Goal: Task Accomplishment & Management: Use online tool/utility

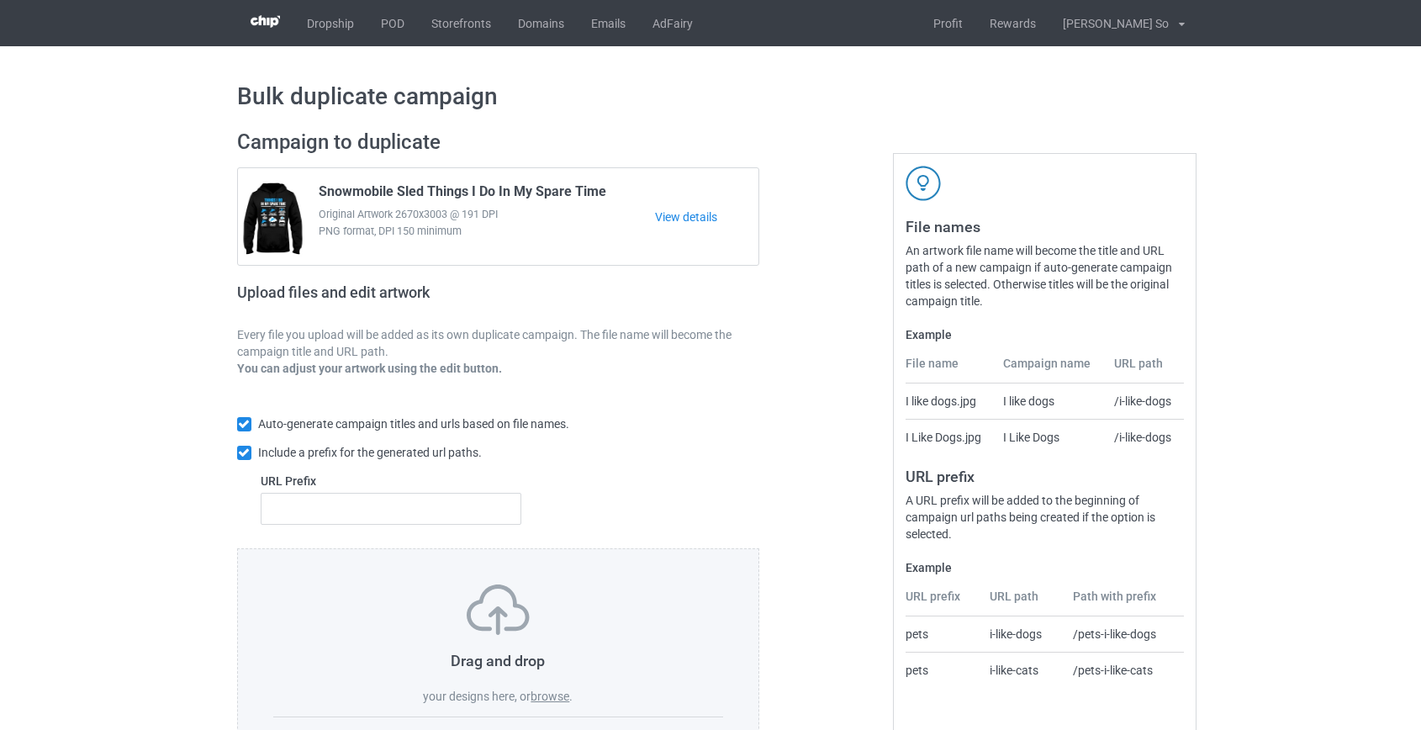
click at [555, 693] on label "browse" at bounding box center [550, 696] width 39 height 13
click at [0, 0] on input "browse" at bounding box center [0, 0] width 0 height 0
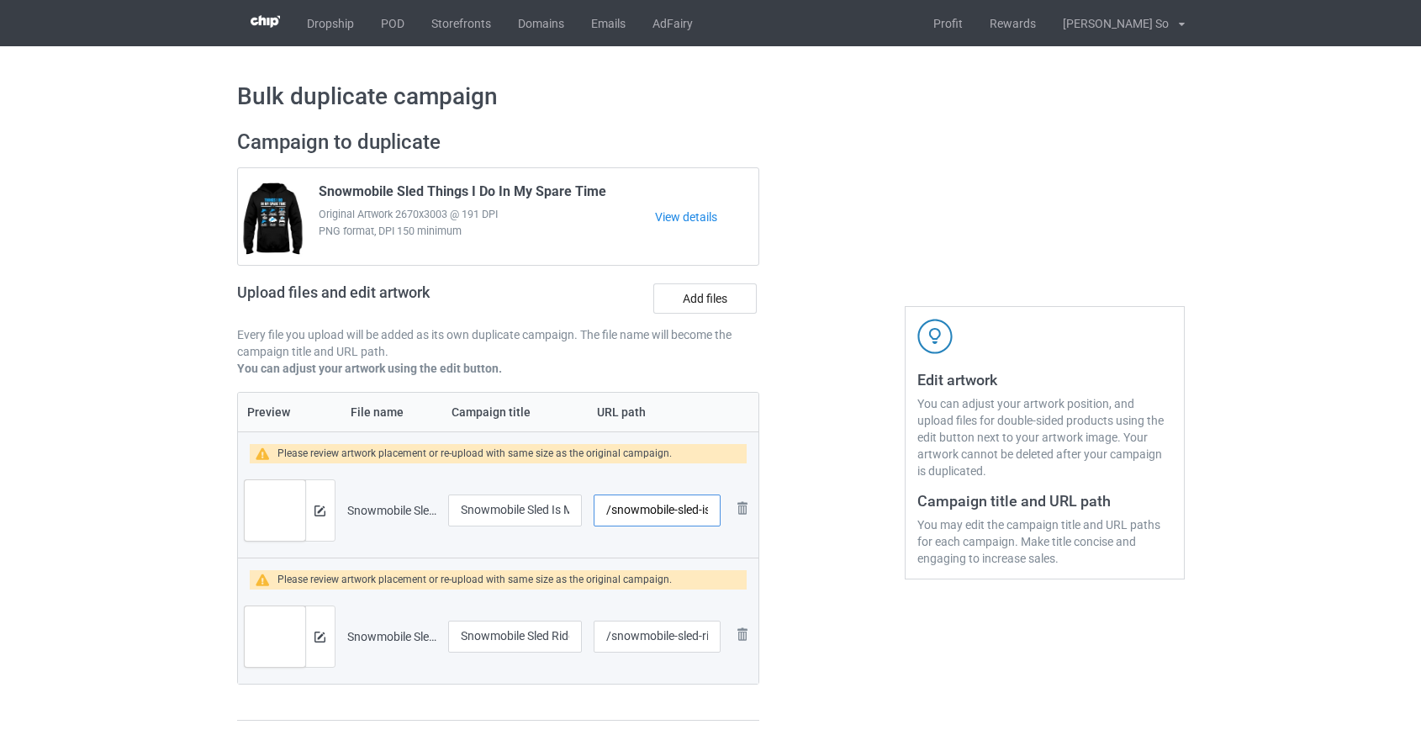
click at [655, 512] on input "/snowmobile-sled-is-my-sled-ok" at bounding box center [657, 511] width 126 height 32
drag, startPoint x: 665, startPoint y: 510, endPoint x: 1183, endPoint y: 625, distance: 530.8
click at [1179, 625] on div "Campaign to duplicate Snowmobile Sled Things I Do In My Spare Time Original Art…" at bounding box center [710, 426] width 971 height 616
type input "/sled-is-my"
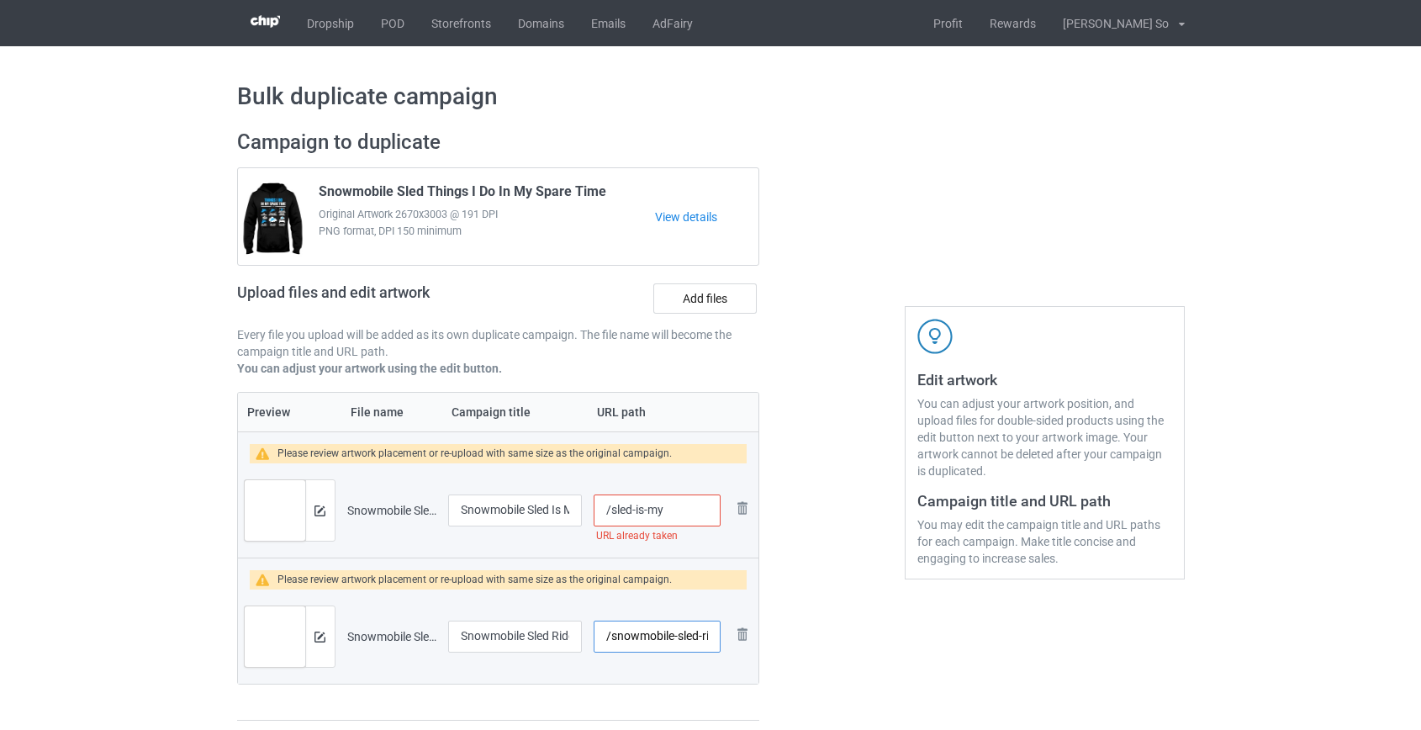
click at [636, 637] on input "/snowmobile-sled-ride-fly" at bounding box center [657, 637] width 126 height 32
click at [659, 637] on input "/sled-ride-fly" at bounding box center [657, 637] width 126 height 32
type input "/sled-ridefly"
click at [647, 506] on input "/sled-is-my" at bounding box center [657, 511] width 126 height 32
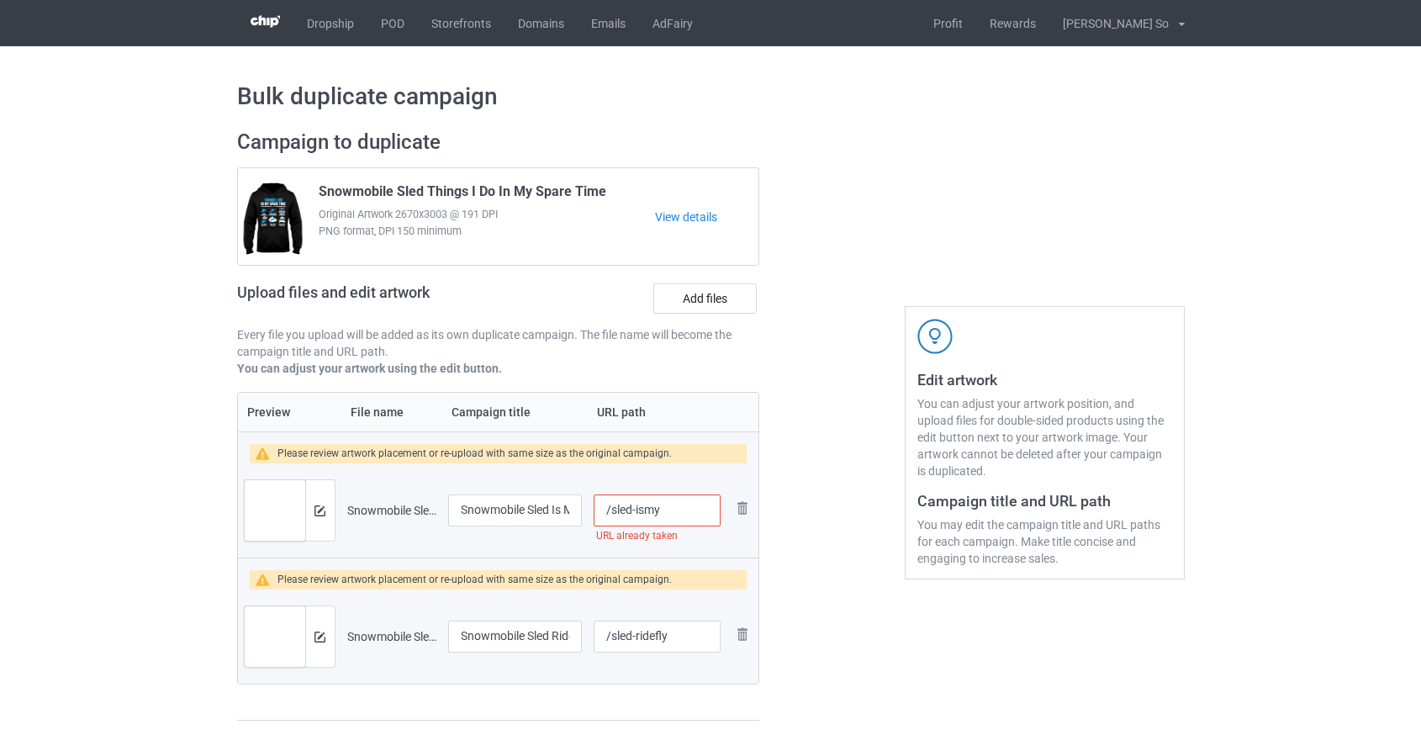
click at [634, 507] on input "/sled-ismy" at bounding box center [657, 511] width 126 height 32
click at [672, 511] on input "/sledismy" at bounding box center [657, 511] width 126 height 32
click at [652, 513] on input "/sledismyok" at bounding box center [657, 511] width 126 height 32
type input "/sledisok"
click at [321, 515] on img at bounding box center [320, 510] width 11 height 11
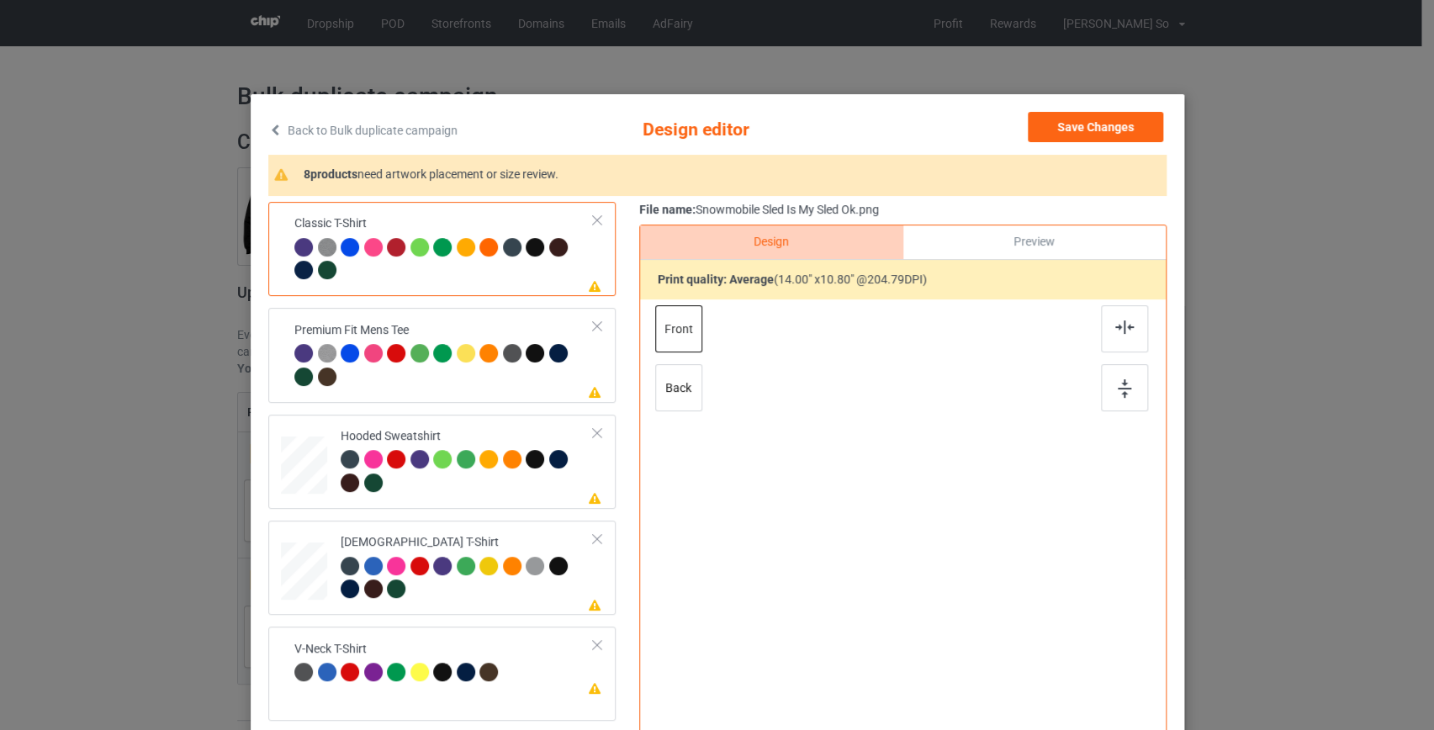
click at [400, 132] on link "Back to Bulk duplicate campaign" at bounding box center [362, 130] width 189 height 37
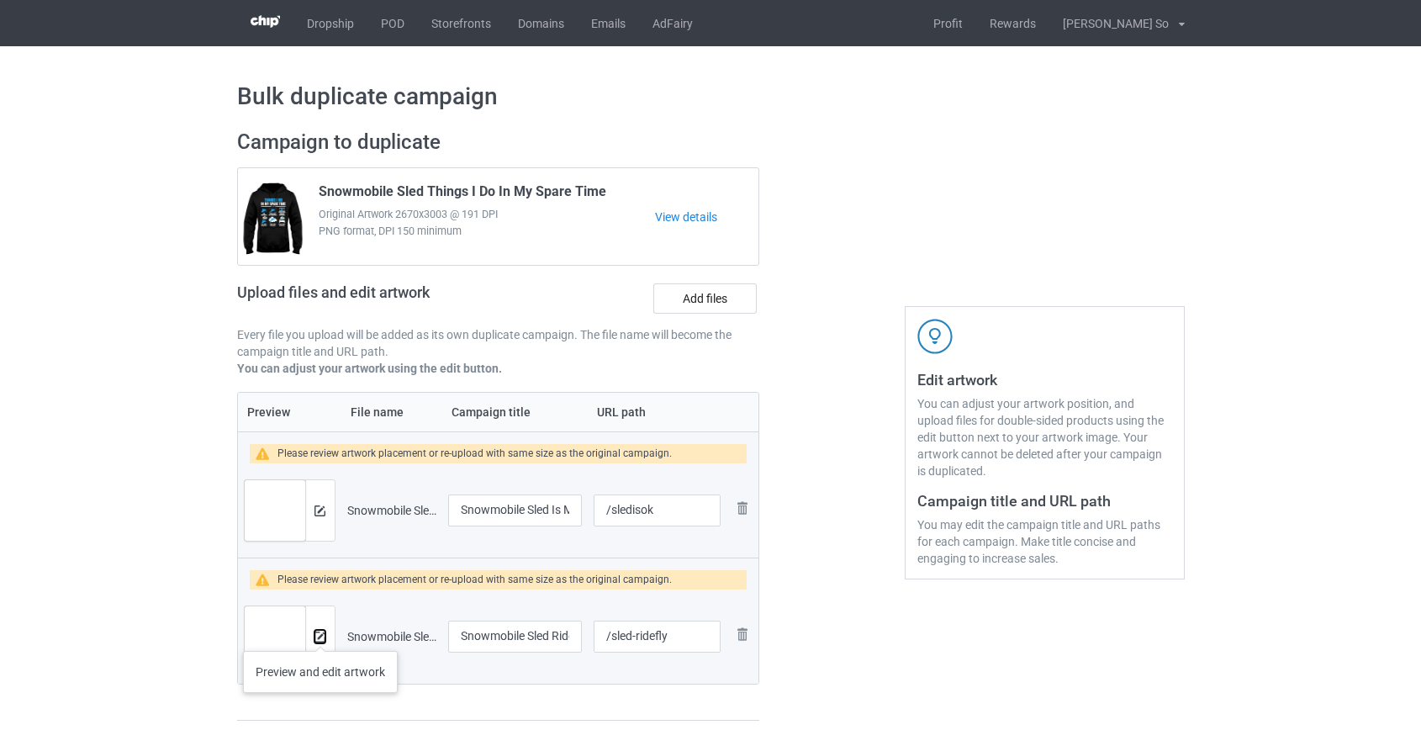
click at [320, 634] on img at bounding box center [320, 637] width 11 height 11
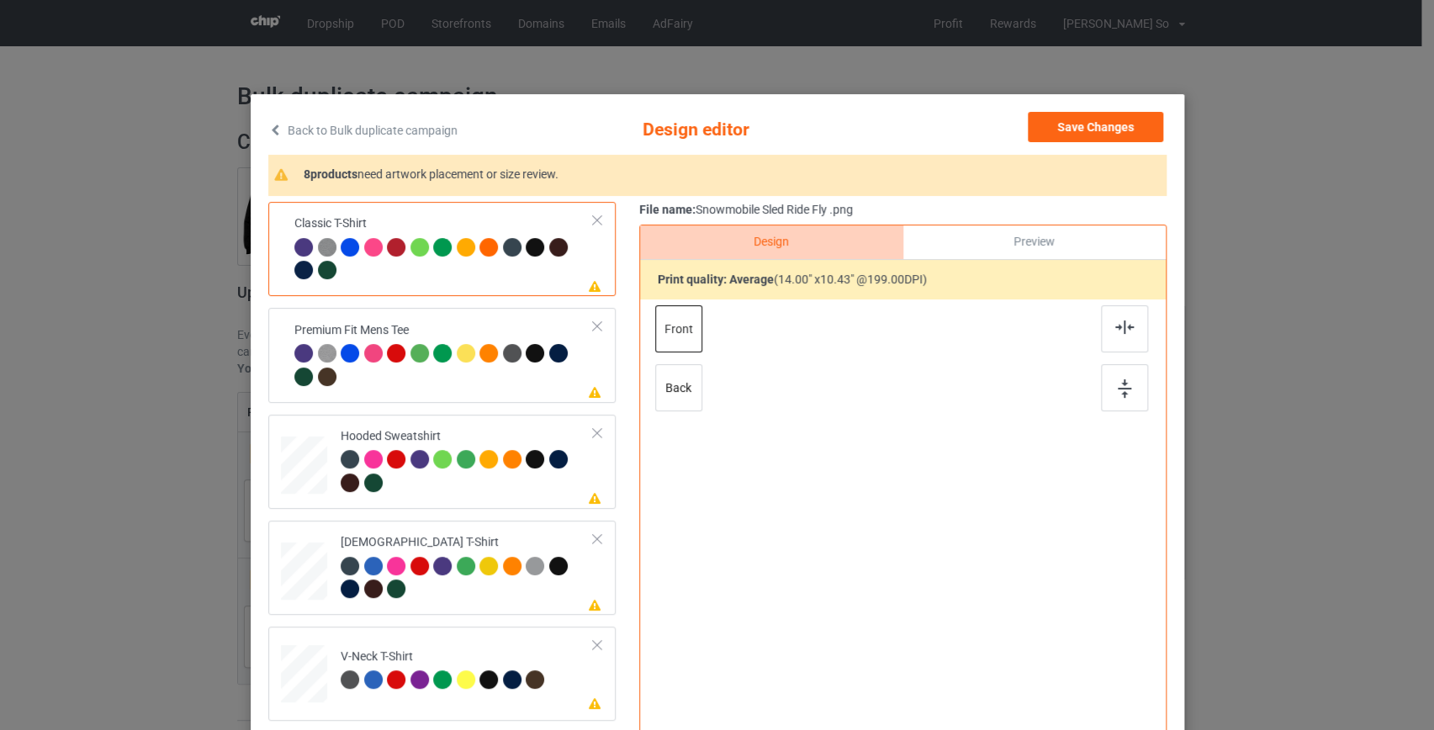
click at [360, 124] on link "Back to Bulk duplicate campaign" at bounding box center [362, 130] width 189 height 37
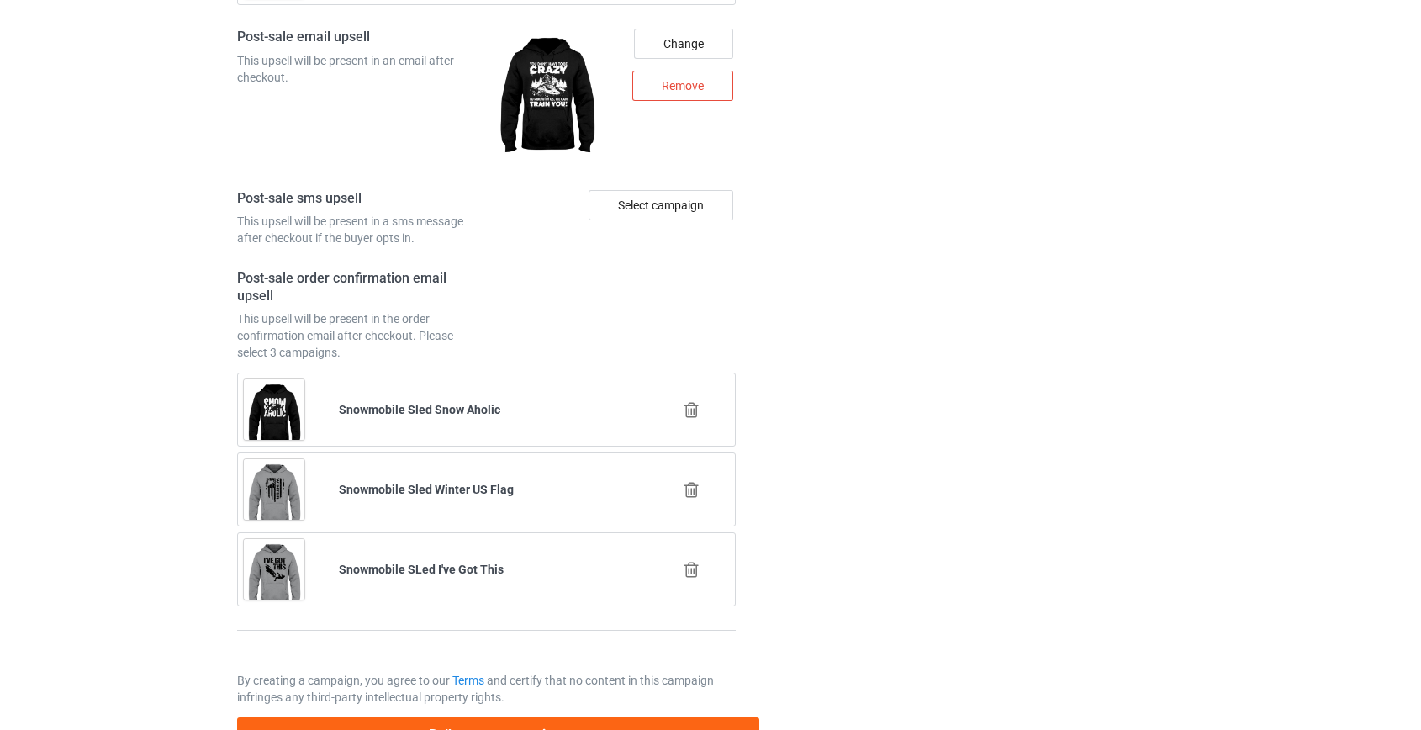
scroll to position [2463, 0]
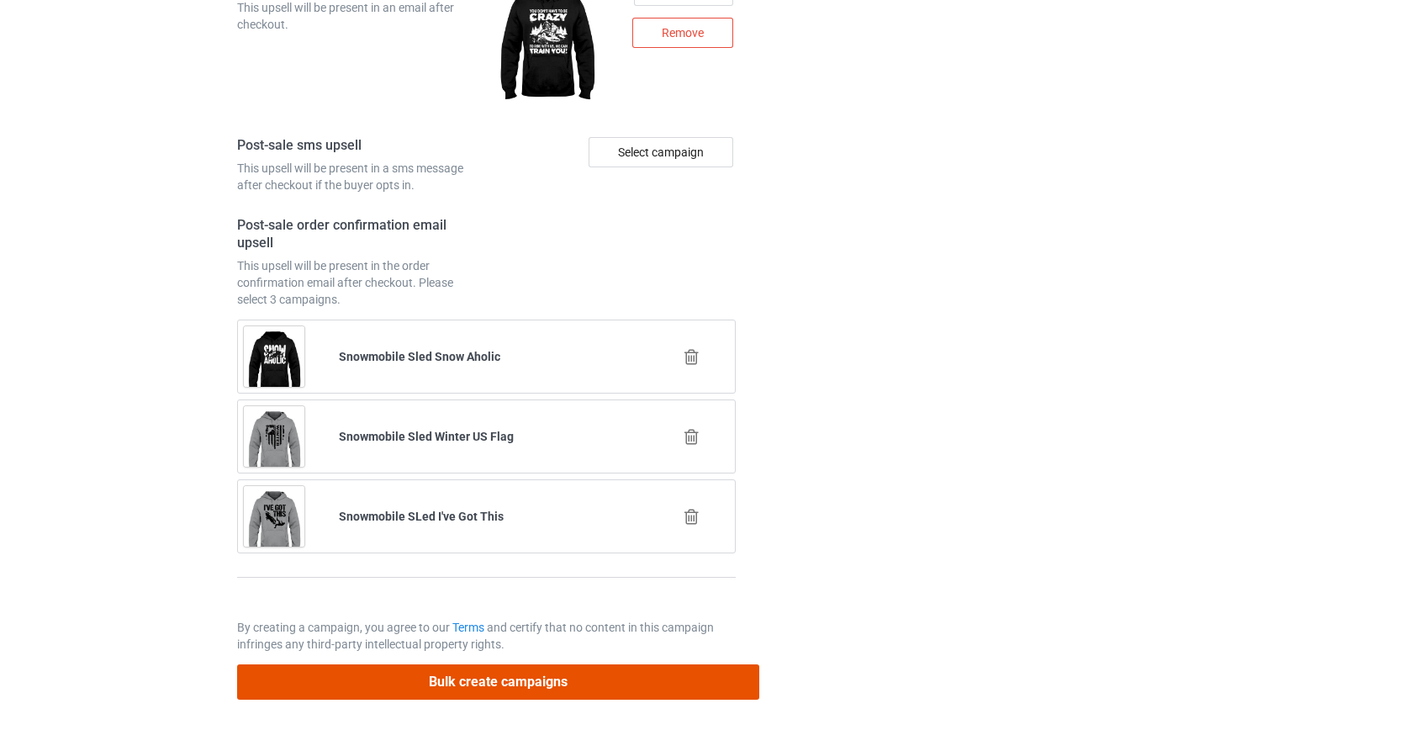
click at [601, 664] on button "Bulk create campaigns" at bounding box center [498, 681] width 523 height 34
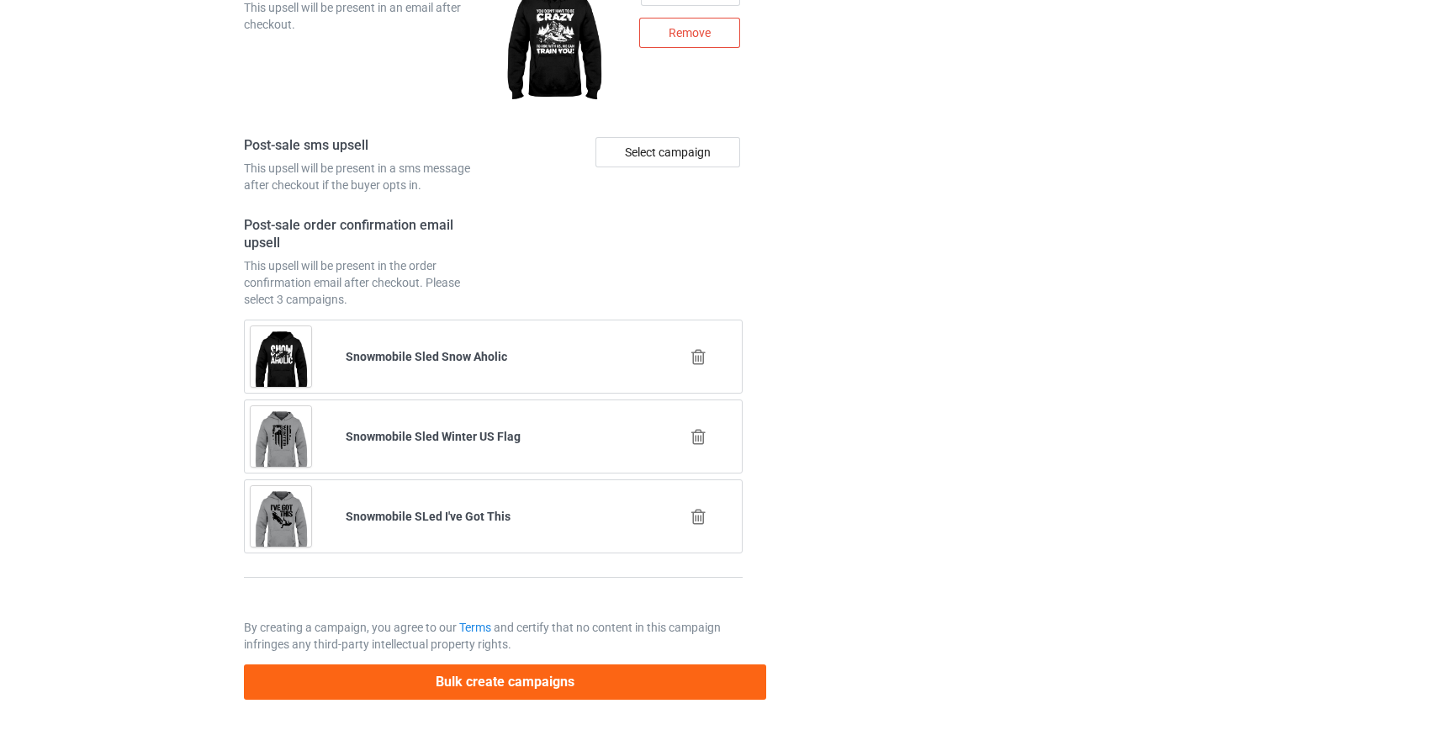
scroll to position [0, 0]
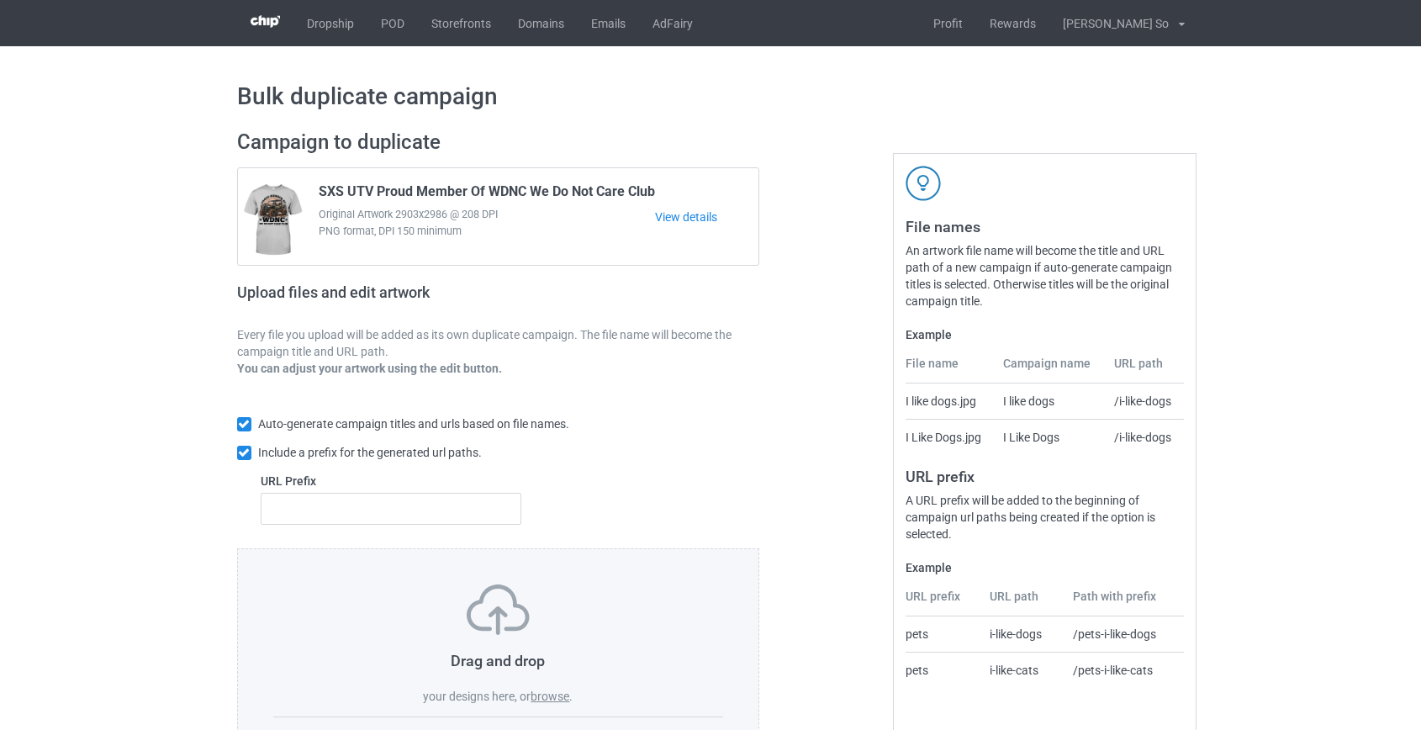
click at [555, 698] on label "browse" at bounding box center [550, 696] width 39 height 13
click at [0, 0] on input "browse" at bounding box center [0, 0] width 0 height 0
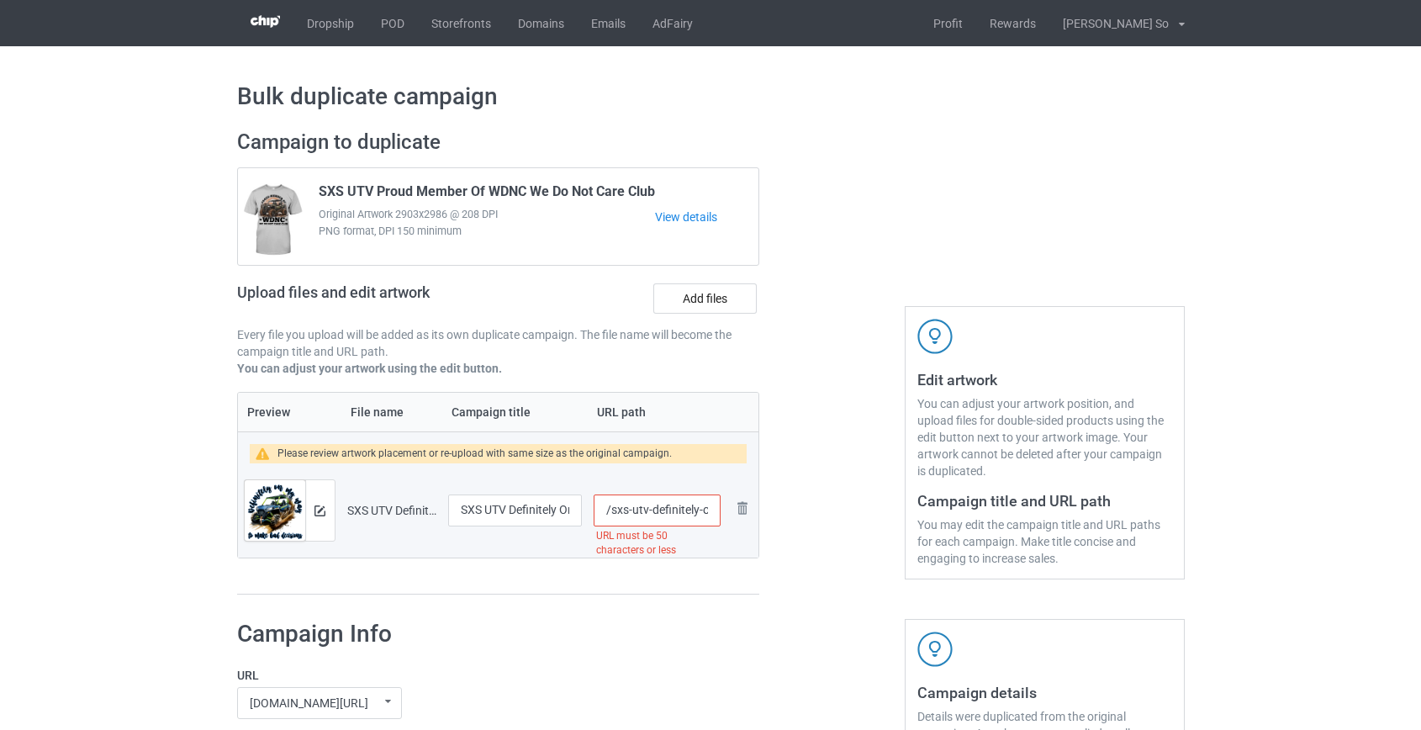
scroll to position [0, 198]
click at [634, 509] on input "/sxs-utv-definitely-on-my-way-to-make-bad-decisions-blue" at bounding box center [657, 511] width 126 height 32
type input "/sxs-decisions-blue"
click at [318, 506] on img at bounding box center [320, 510] width 11 height 11
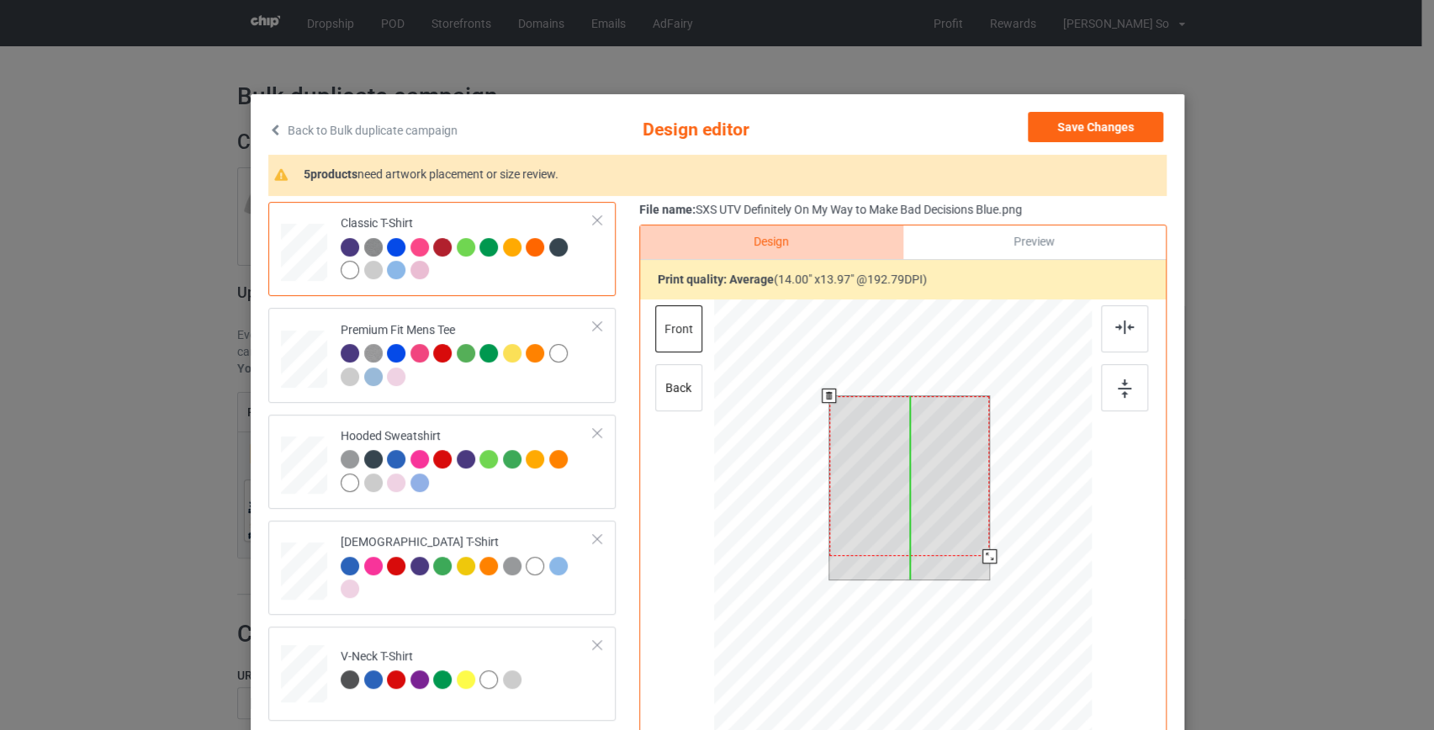
drag, startPoint x: 939, startPoint y: 468, endPoint x: 939, endPoint y: 431, distance: 37.0
click at [939, 436] on div at bounding box center [908, 476] width 161 height 160
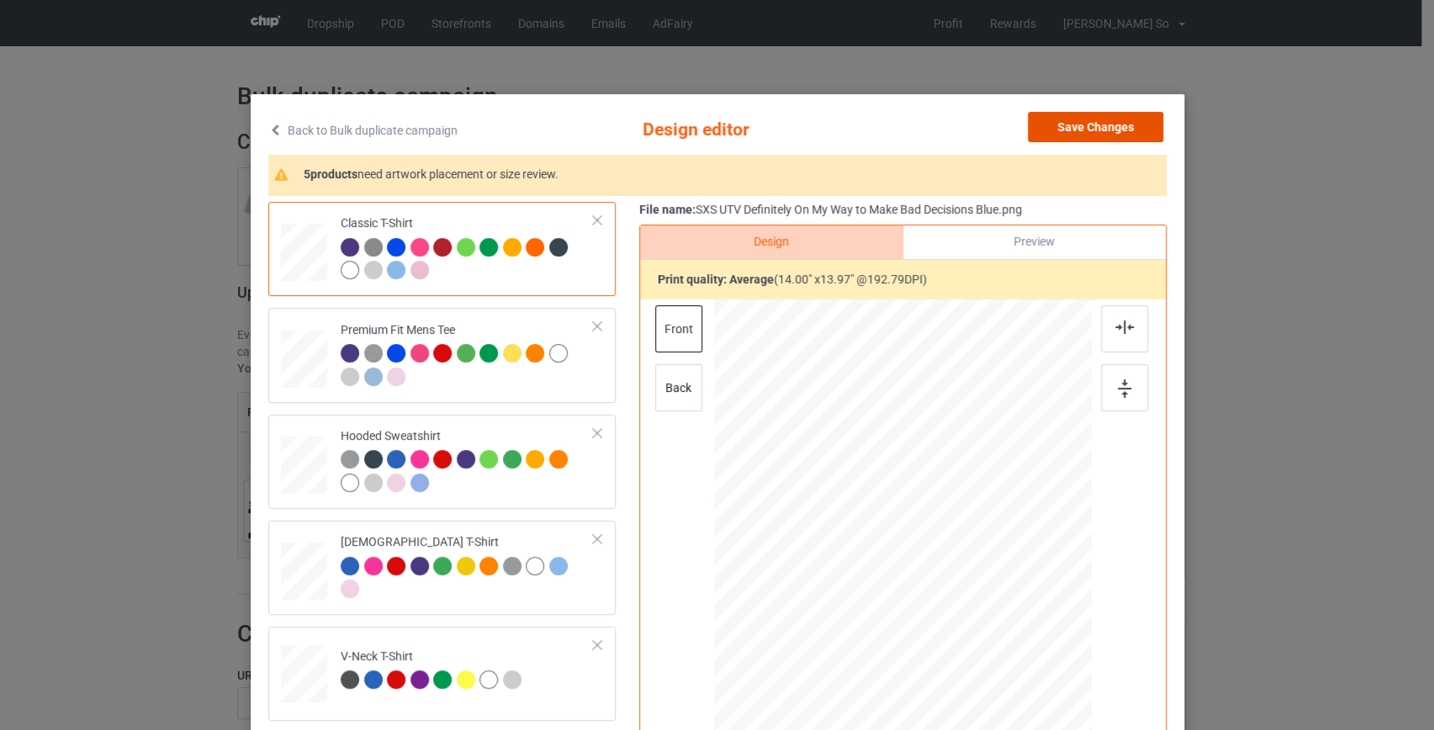
click at [1097, 124] on button "Save Changes" at bounding box center [1095, 127] width 135 height 30
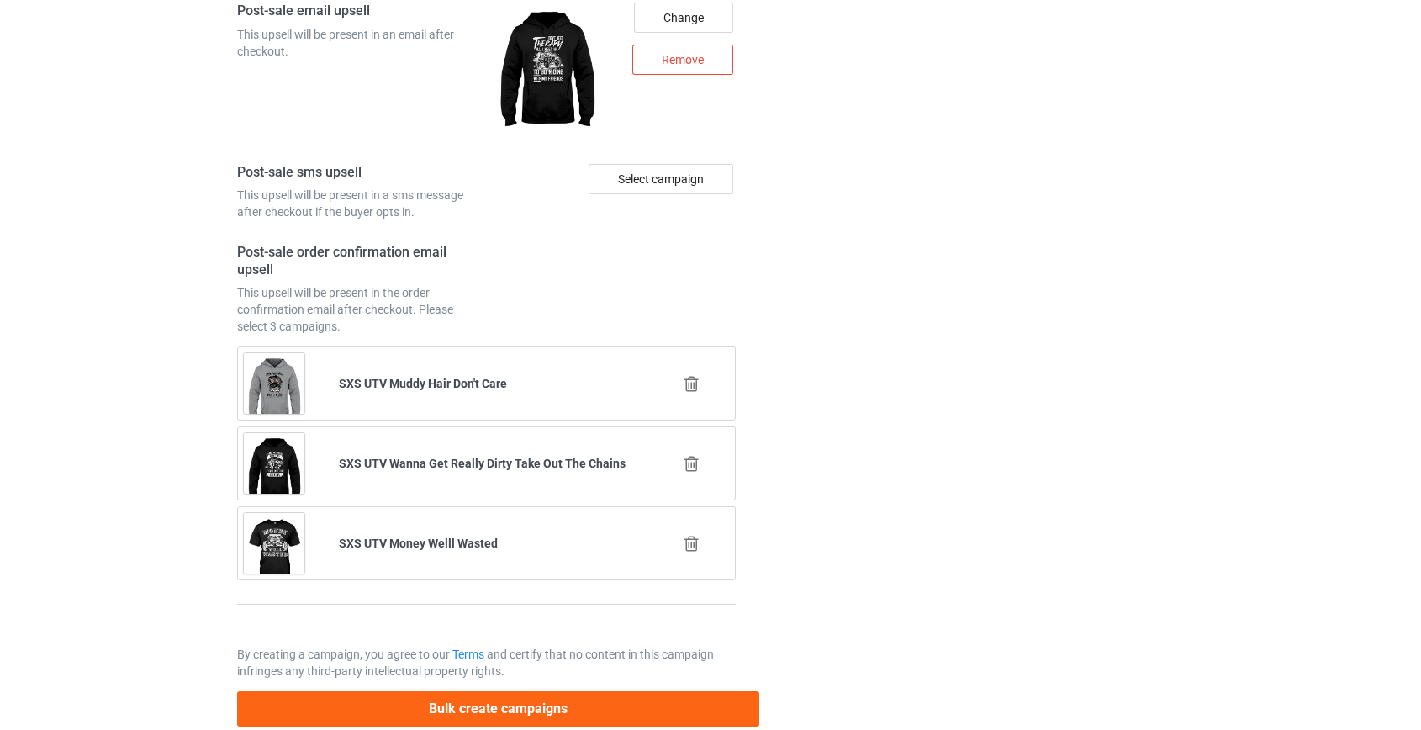
scroll to position [2337, 0]
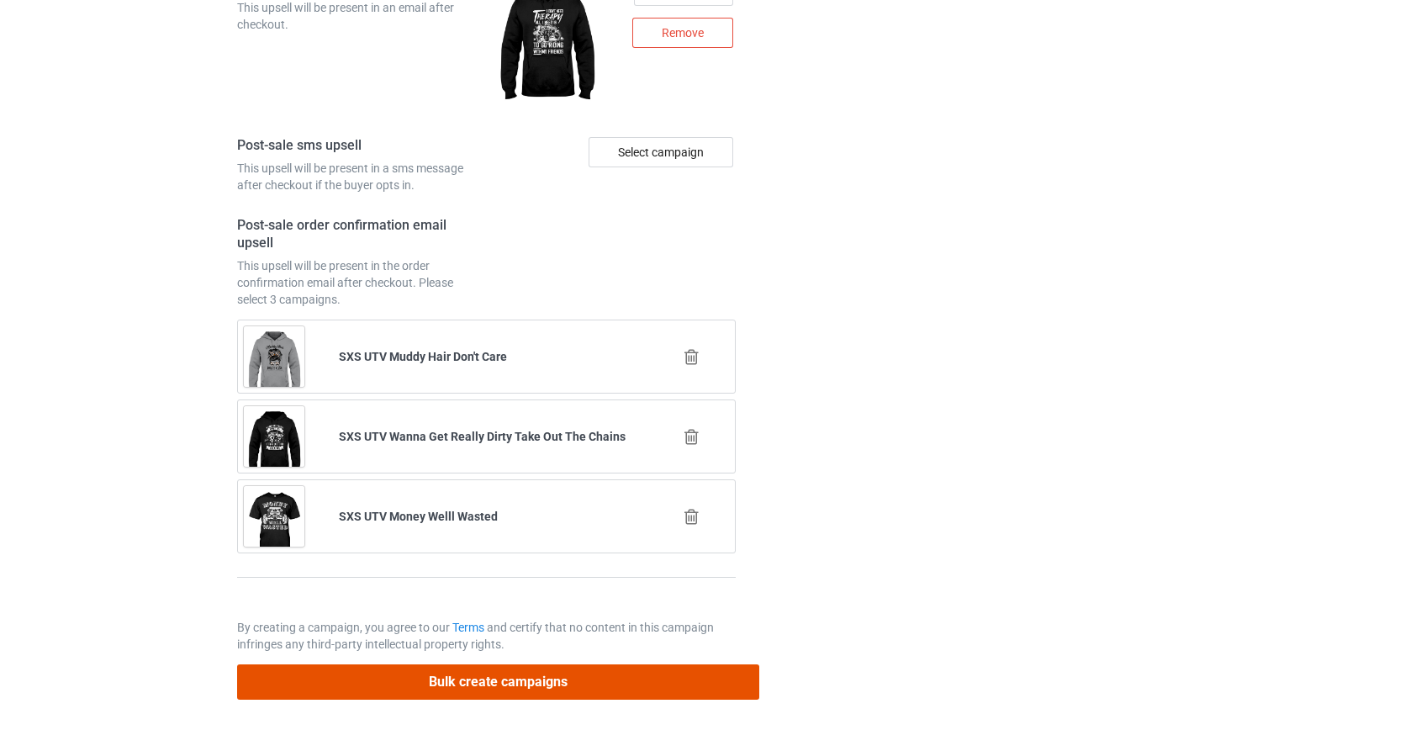
click at [575, 677] on button "Bulk create campaigns" at bounding box center [498, 681] width 523 height 34
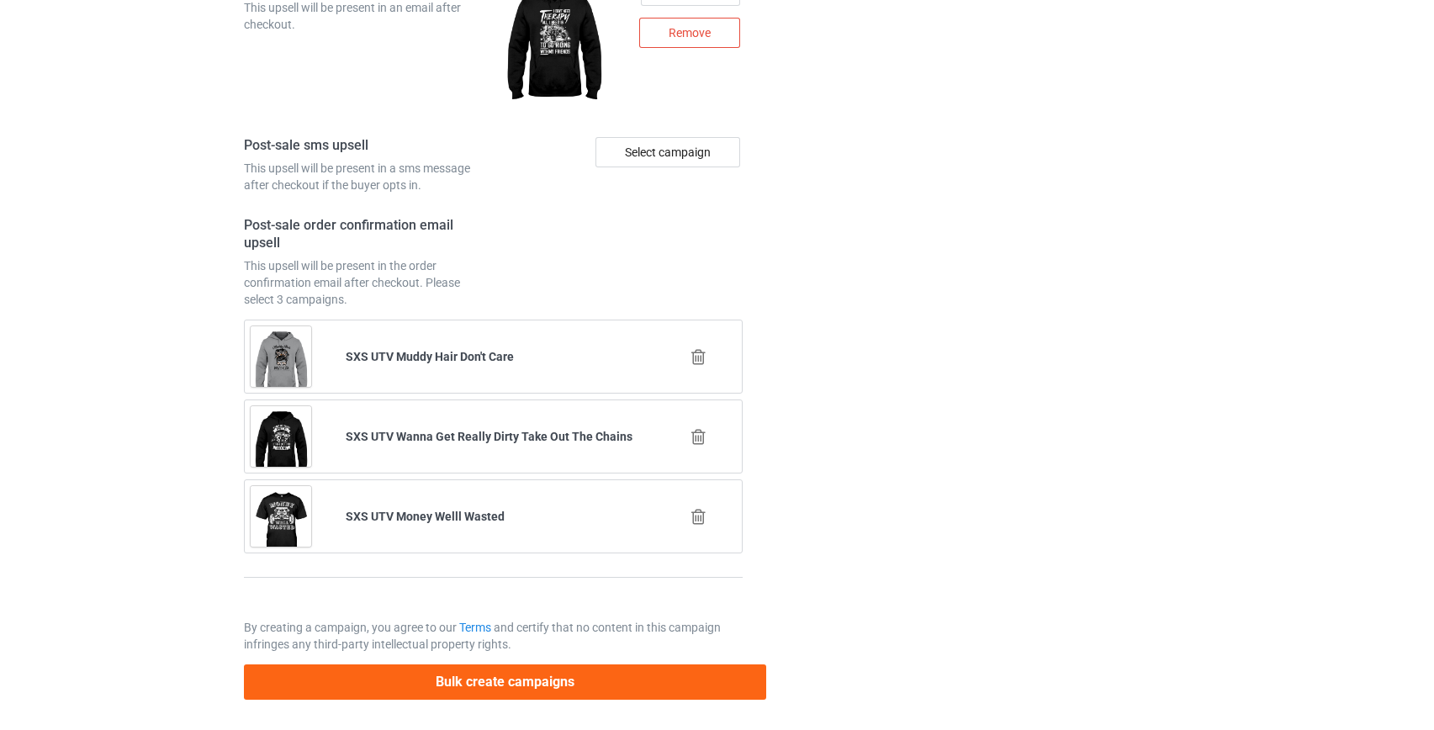
scroll to position [0, 0]
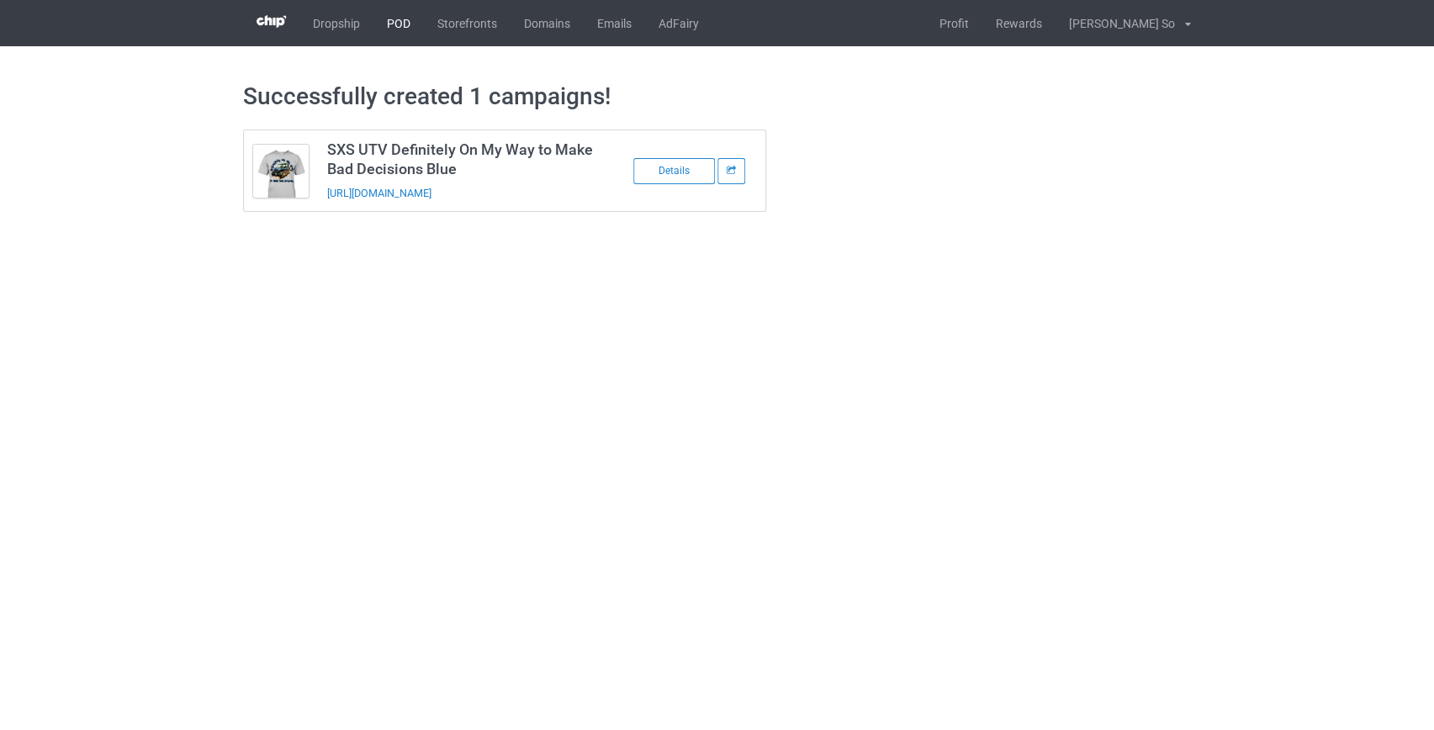
click at [394, 19] on link "POD" at bounding box center [398, 23] width 50 height 46
